Goal: Information Seeking & Learning: Learn about a topic

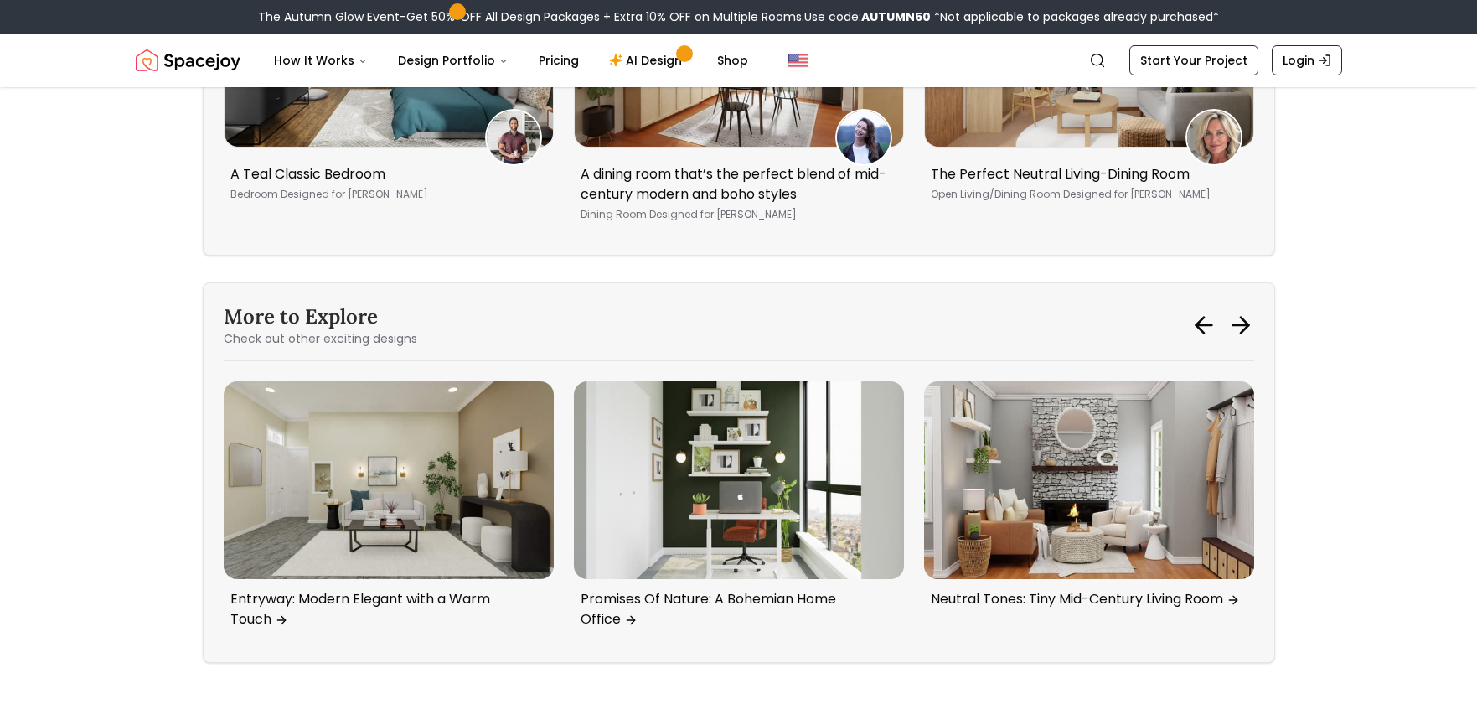
scroll to position [8209, 0]
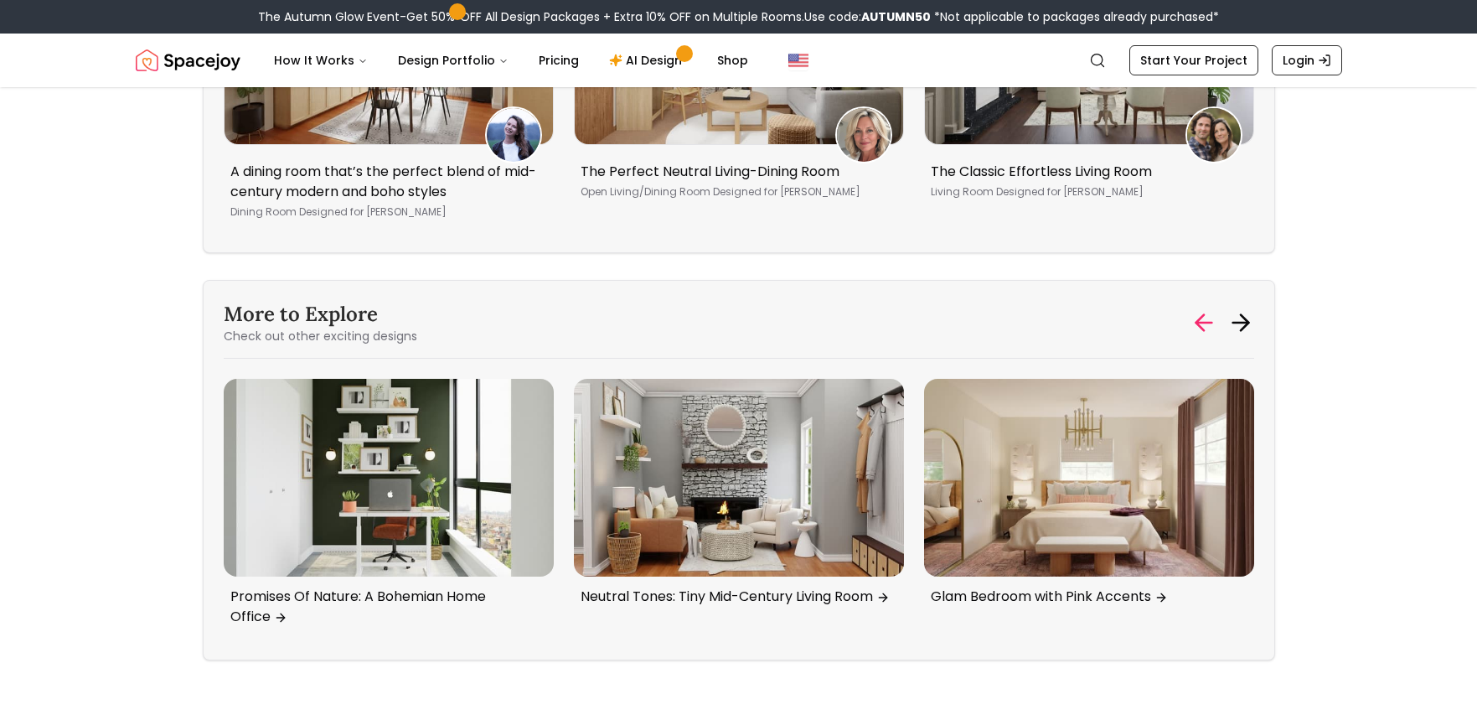
click at [1203, 313] on icon at bounding box center [1204, 322] width 27 height 27
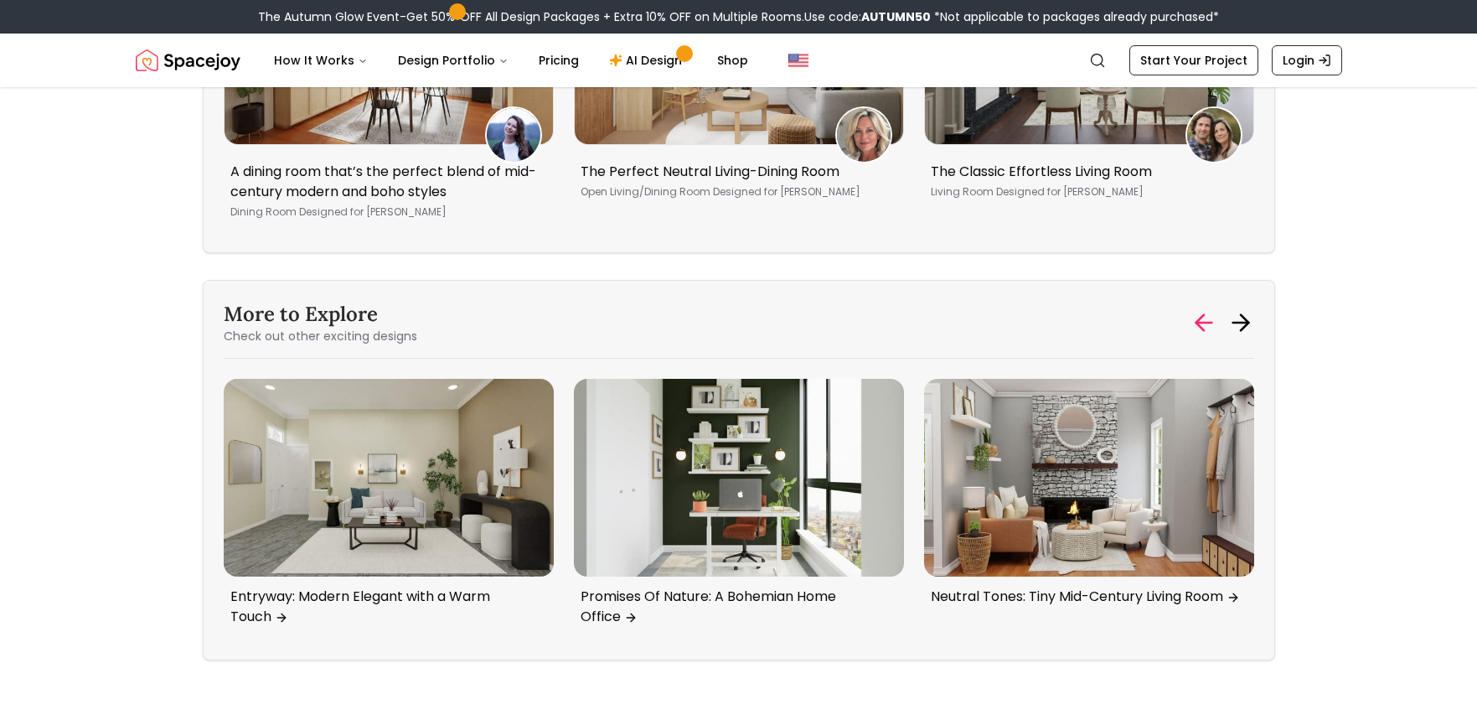
click at [1201, 323] on icon at bounding box center [1204, 323] width 16 height 0
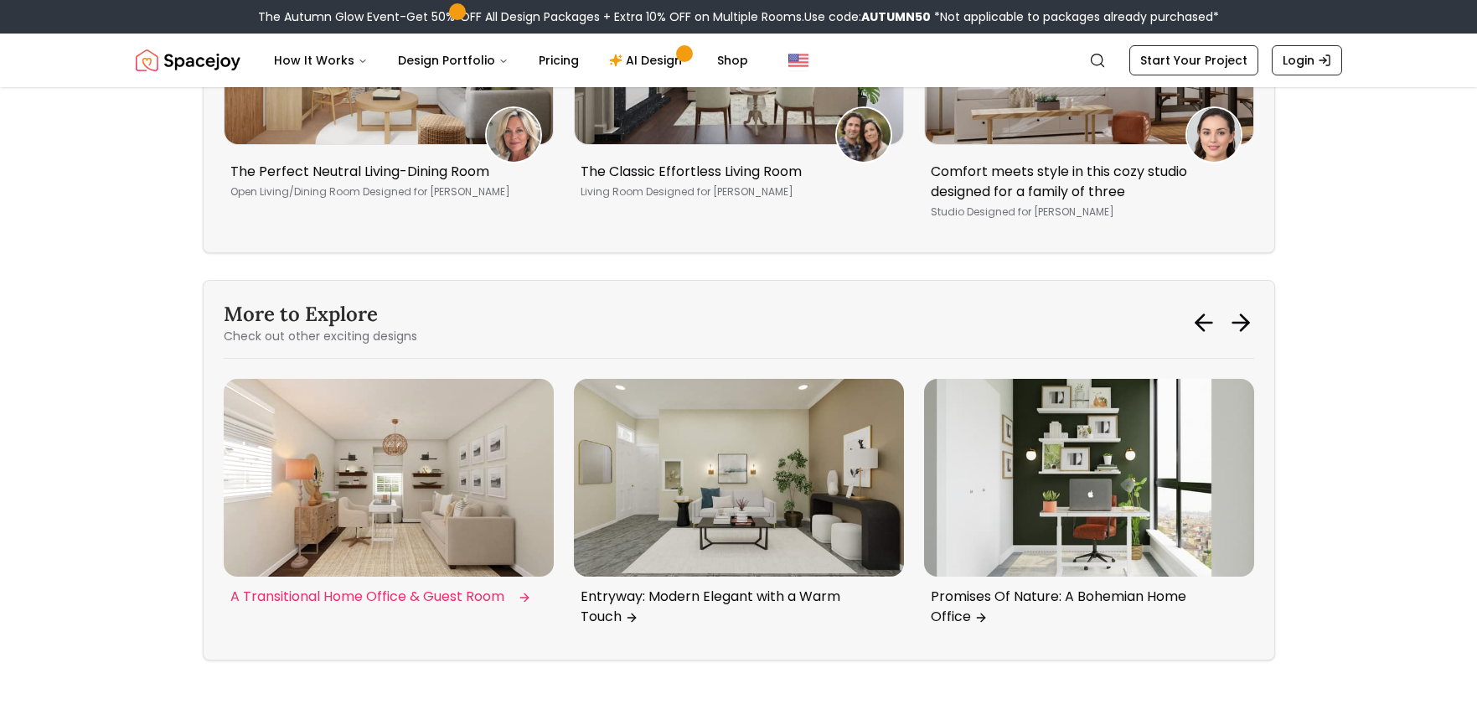
click at [296, 504] on img "1 / 6" at bounding box center [389, 478] width 330 height 198
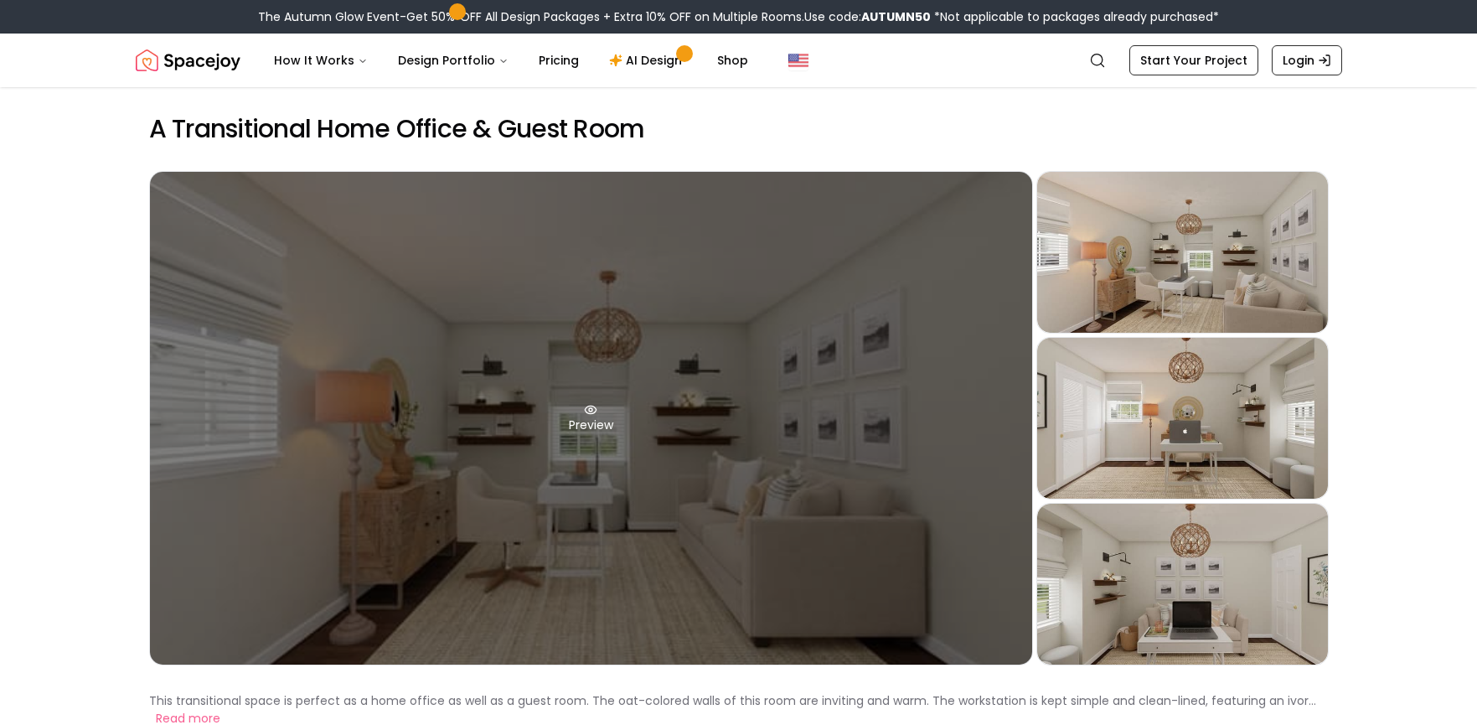
scroll to position [1, 0]
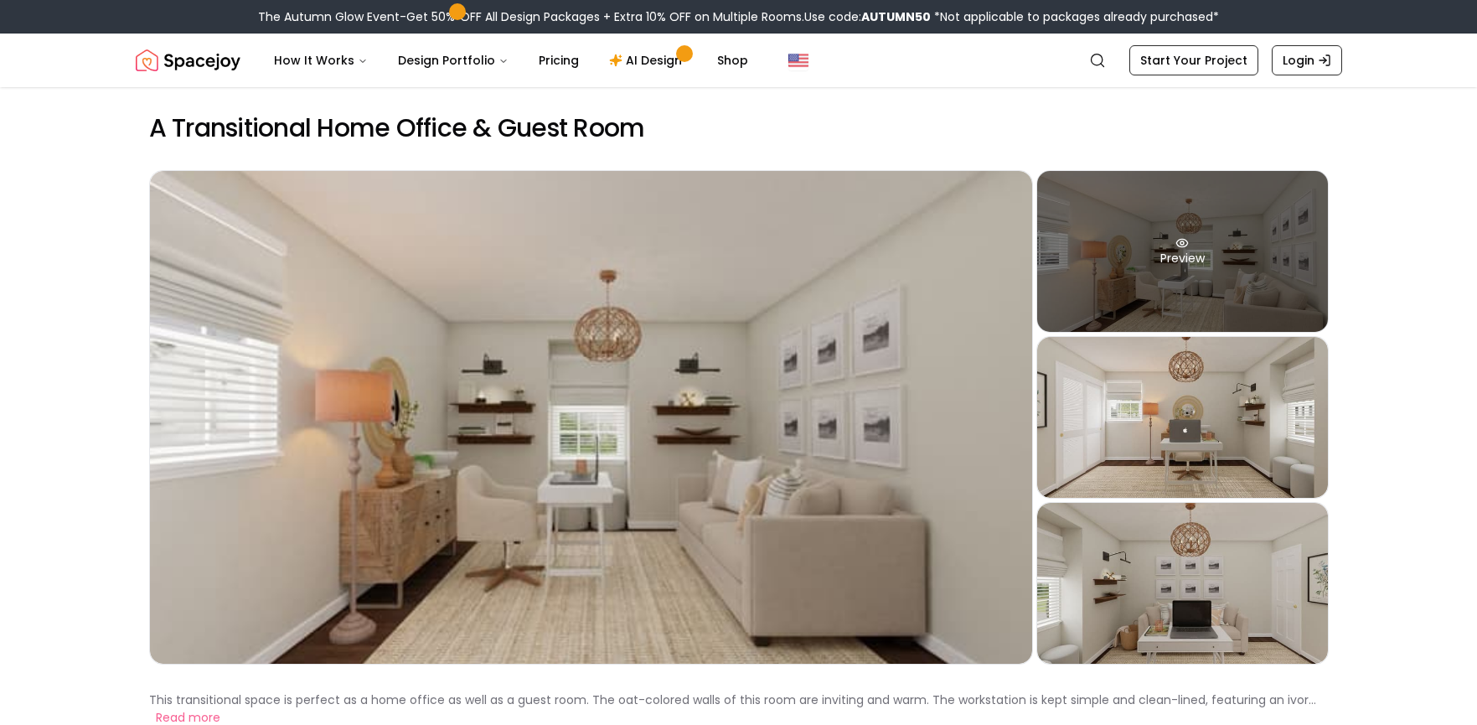
click at [1122, 280] on div "Preview" at bounding box center [1182, 251] width 291 height 161
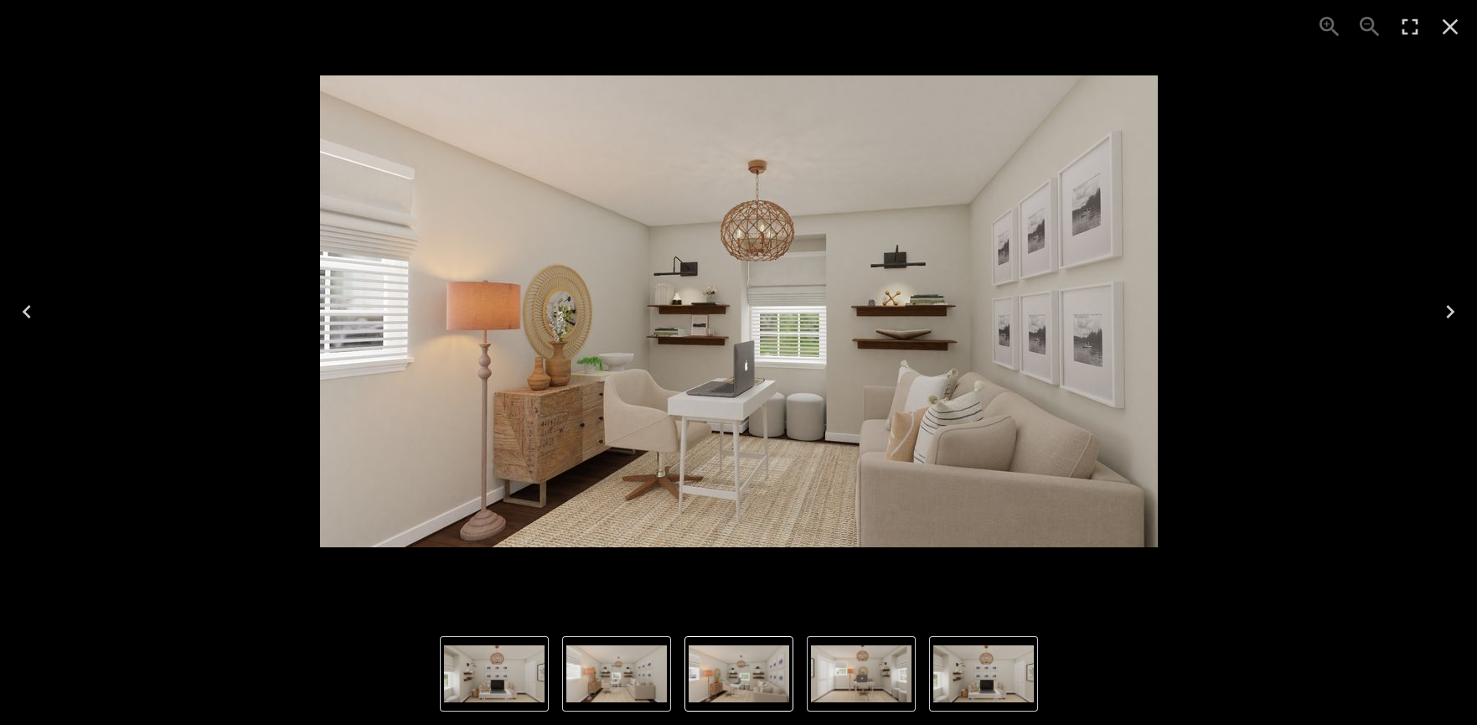
click at [1449, 316] on icon "Next" at bounding box center [1450, 311] width 8 height 13
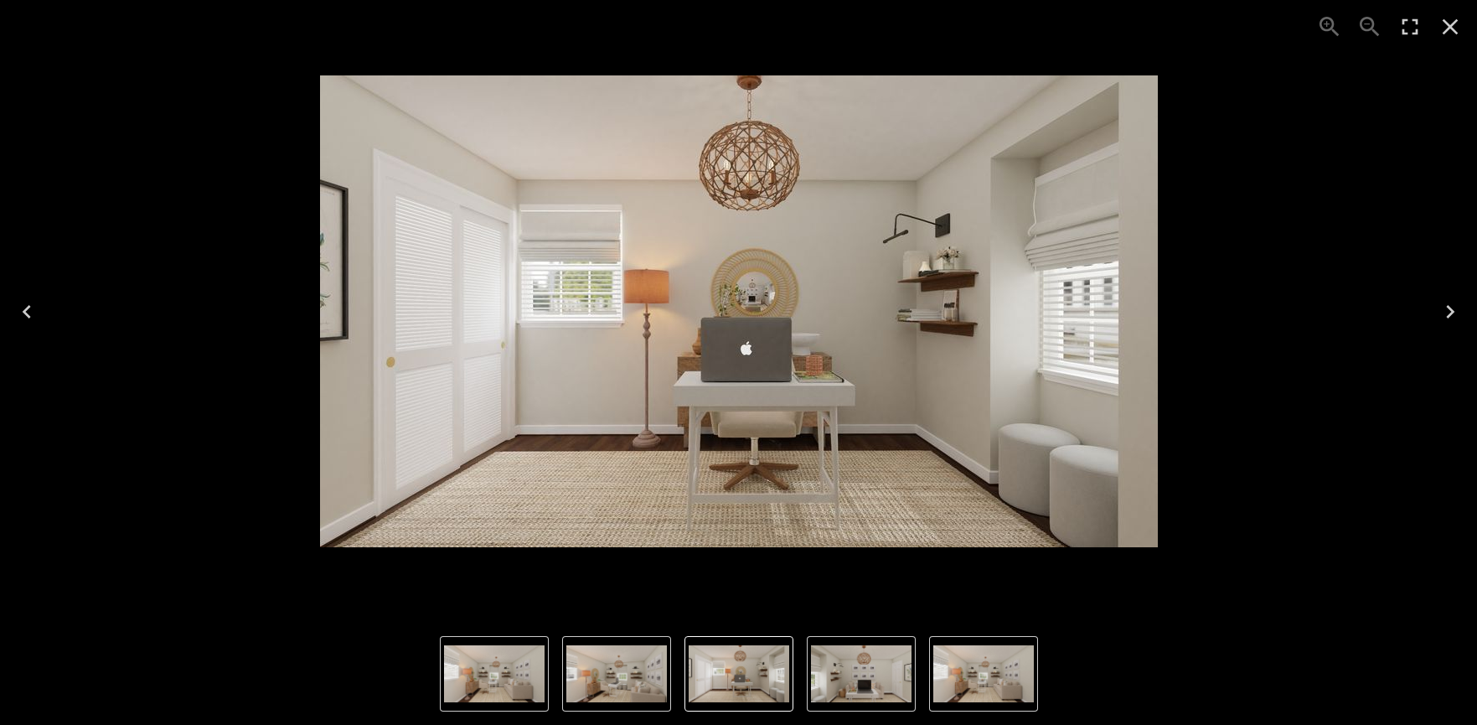
click at [1449, 316] on icon "Next" at bounding box center [1450, 311] width 8 height 13
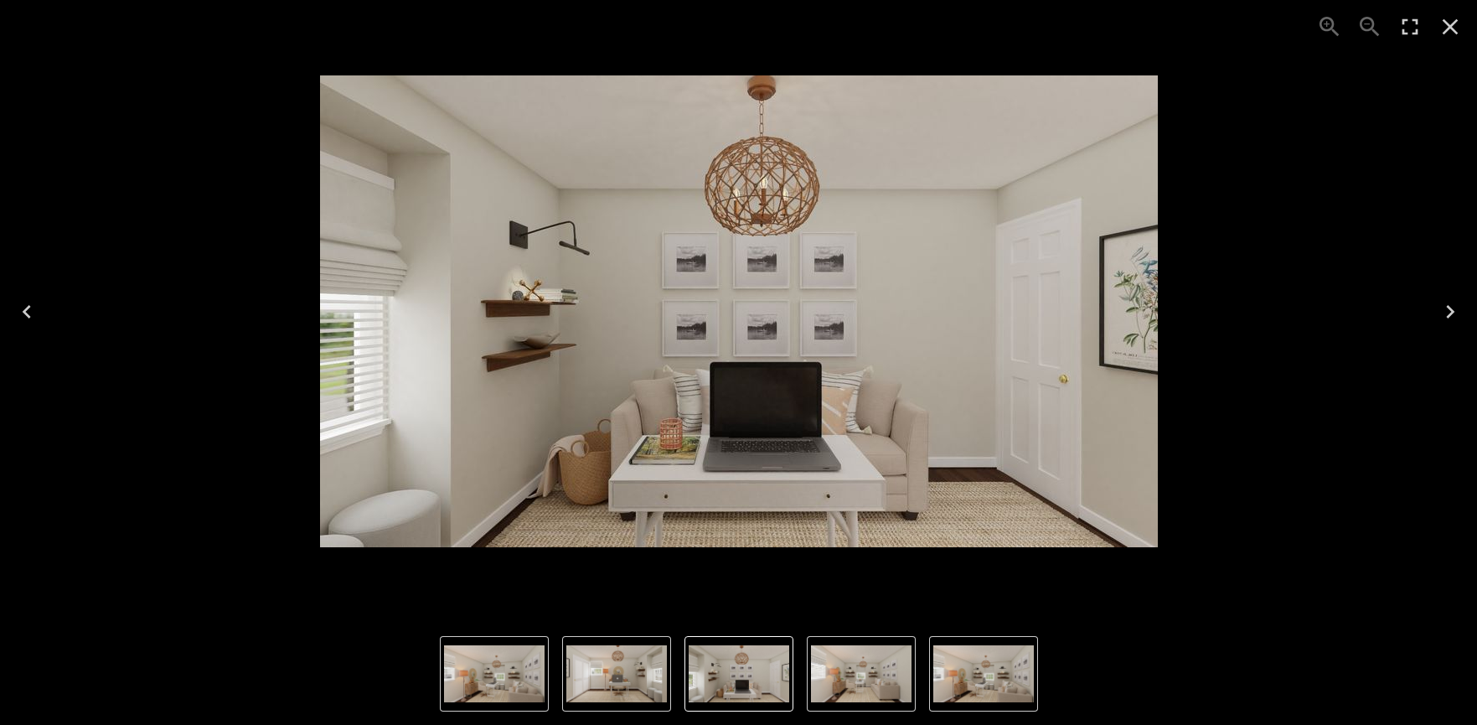
click at [1449, 316] on icon "Next" at bounding box center [1450, 311] width 8 height 13
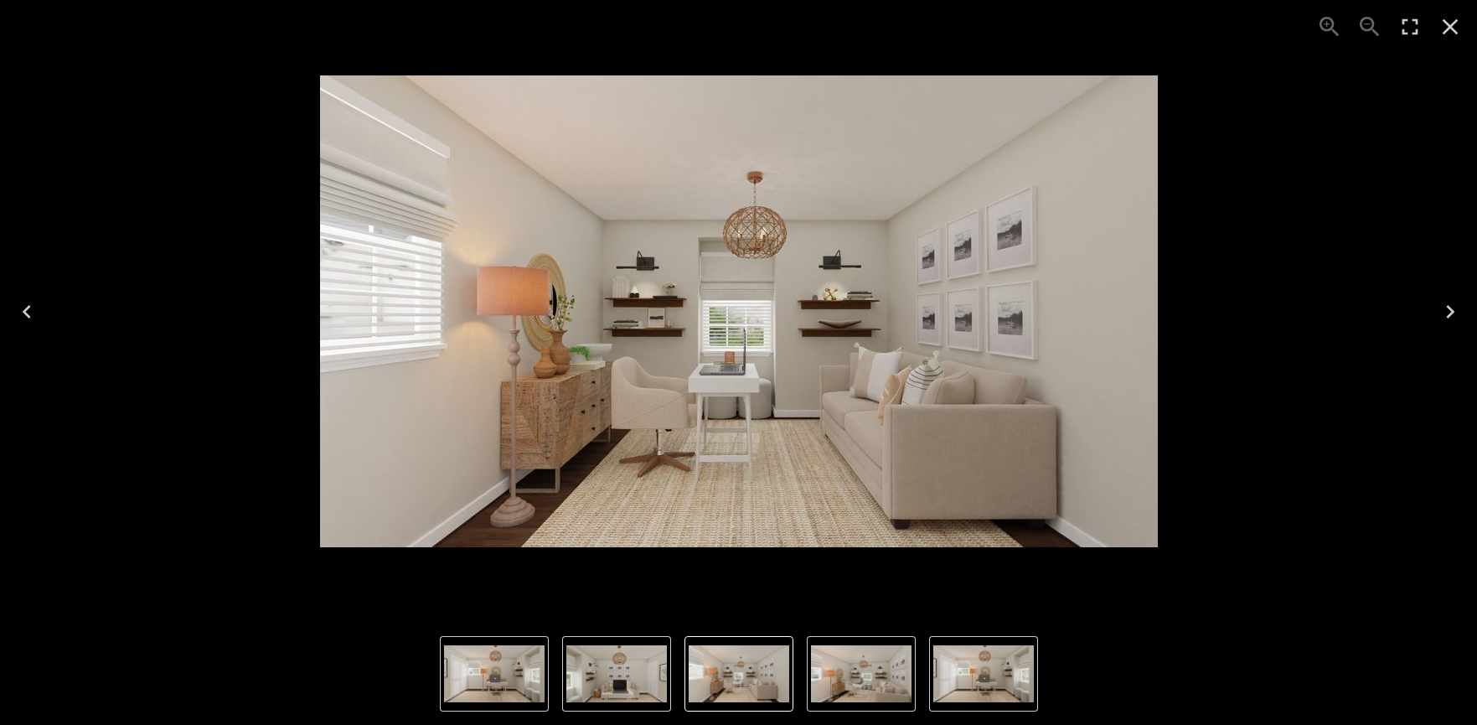
click at [1449, 316] on icon "Next" at bounding box center [1450, 311] width 8 height 13
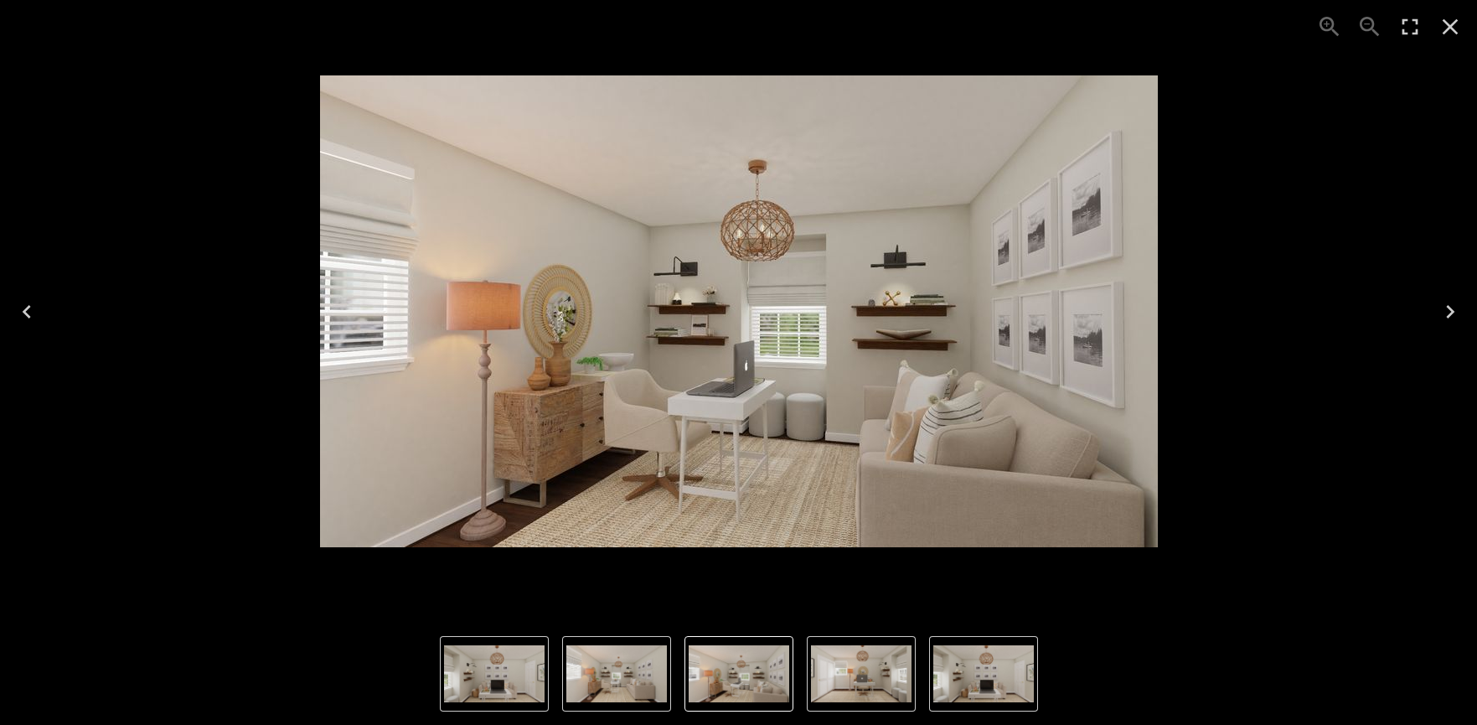
click at [1449, 316] on icon "Next" at bounding box center [1450, 311] width 8 height 13
